Goal: Task Accomplishment & Management: Use online tool/utility

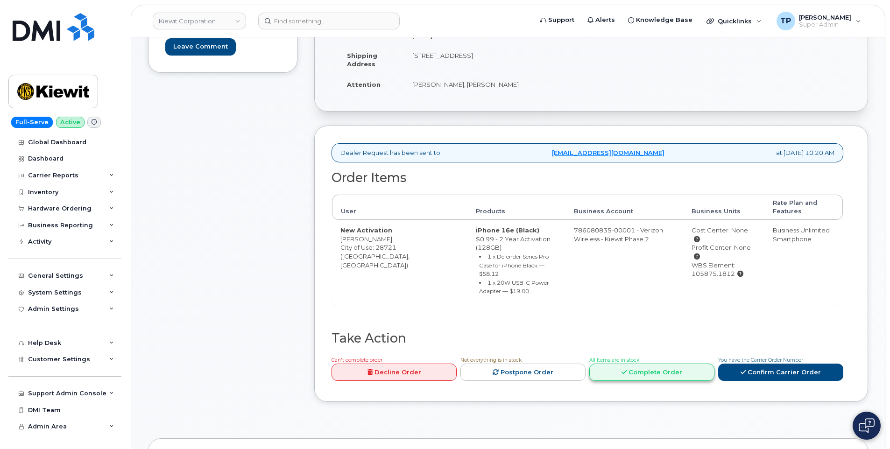
scroll to position [280, 0]
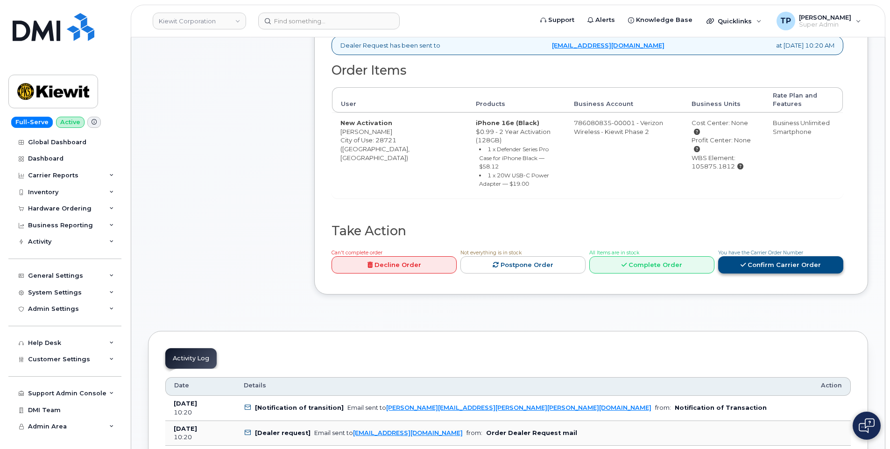
click at [783, 256] on link "Confirm Carrier Order" at bounding box center [780, 264] width 125 height 17
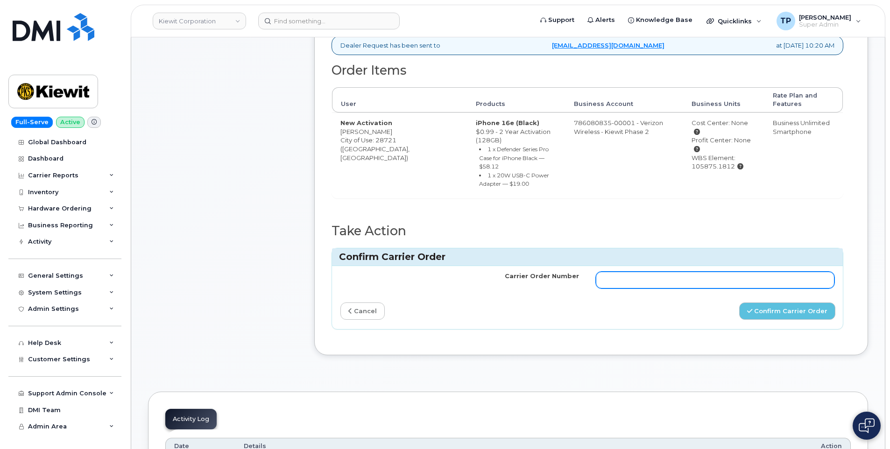
click at [746, 272] on input "Carrier Order Number" at bounding box center [715, 280] width 239 height 17
paste input "MB1000498742159"
type input "MB1000498742159"
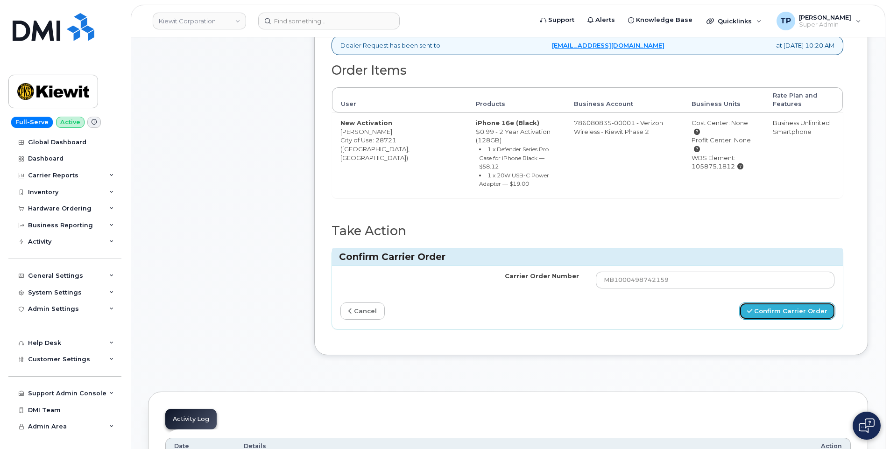
click at [780, 303] on button "Confirm Carrier Order" at bounding box center [787, 311] width 96 height 17
